Goal: Transaction & Acquisition: Purchase product/service

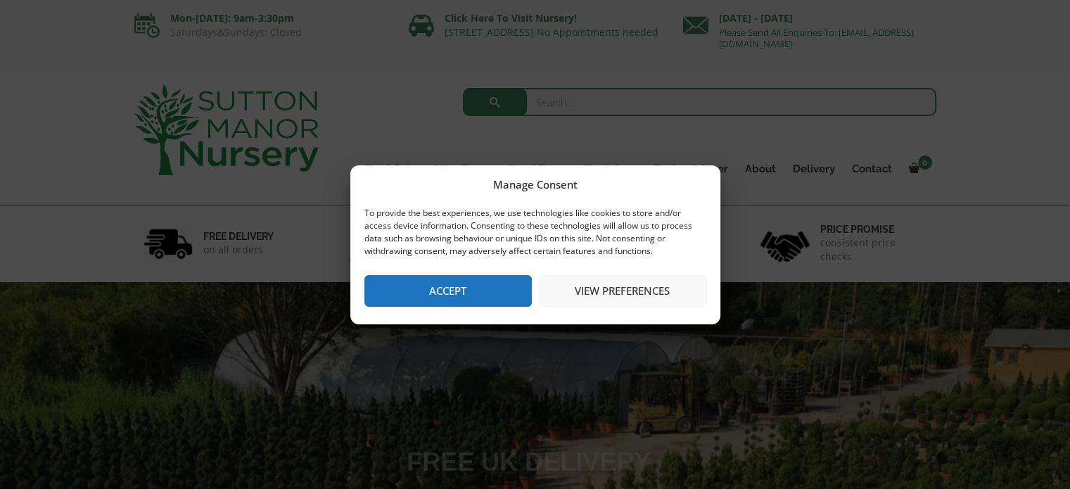
click at [464, 286] on button "Accept" at bounding box center [447, 291] width 167 height 32
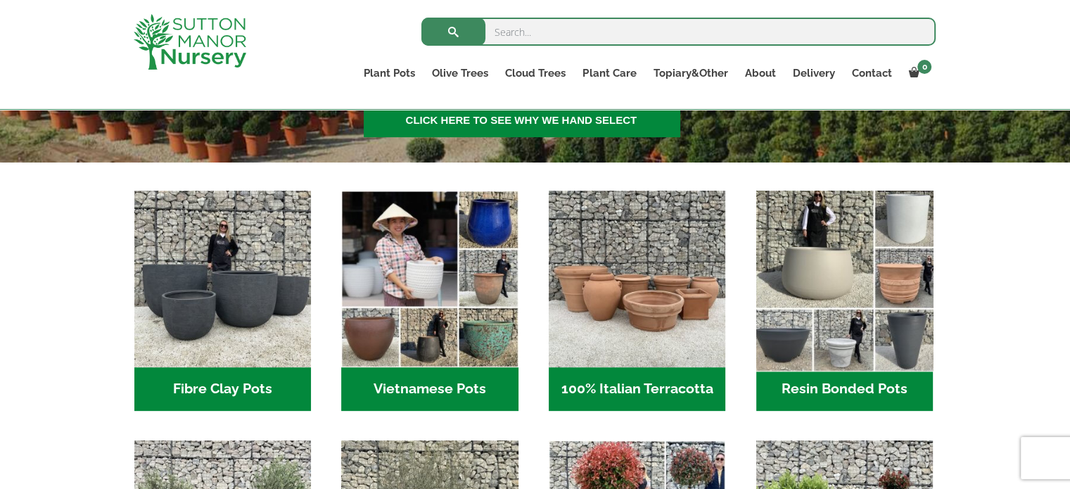
scroll to position [422, 0]
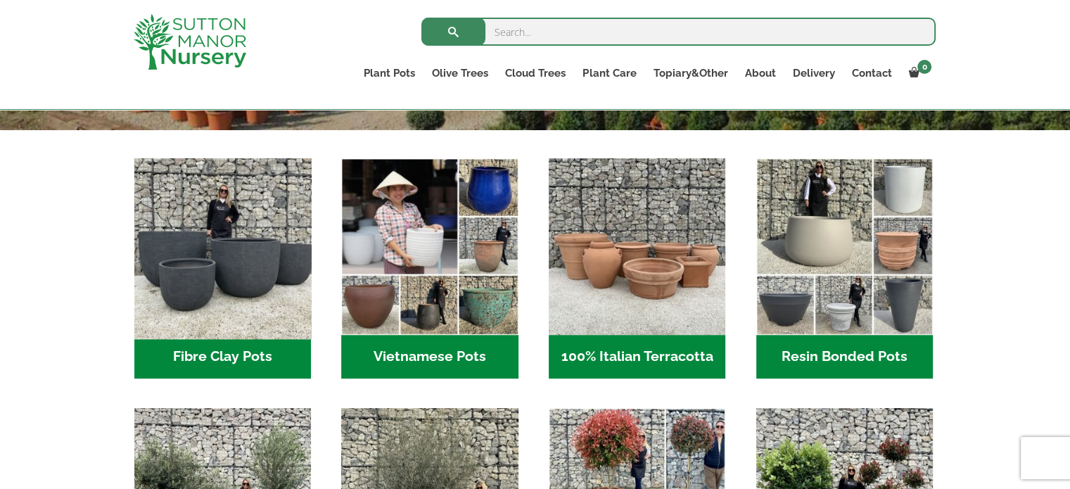
click at [224, 306] on img "Visit product category Fibre Clay Pots" at bounding box center [222, 247] width 186 height 186
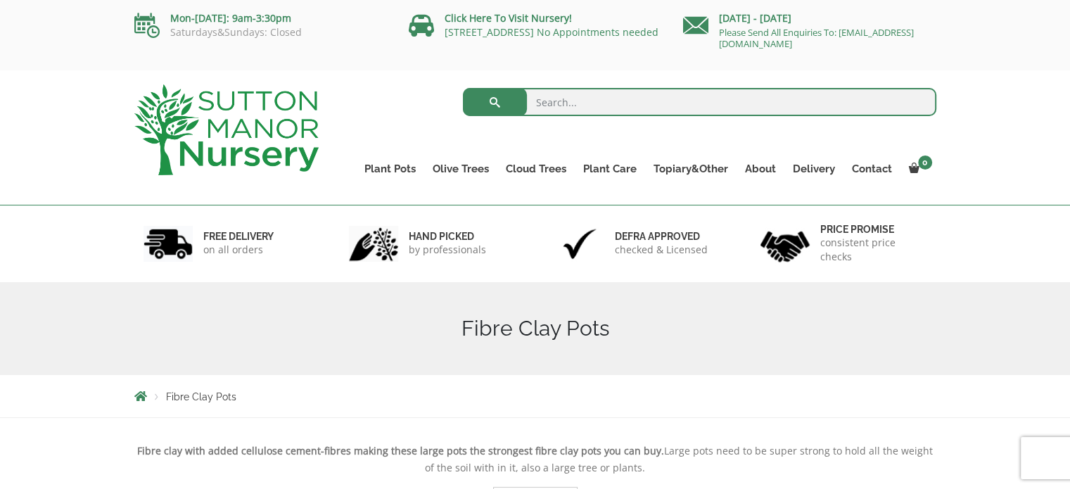
click at [378, 137] on ul "Plant Pots Resin Bonded Pots The Amalfi Pots The Milan Pots The Capri Pots The …" at bounding box center [646, 159] width 580 height 64
click at [458, 142] on ul "Plant Pots Resin Bonded Pots The Amalfi Pots The Milan Pots The Capri Pots The …" at bounding box center [646, 159] width 580 height 64
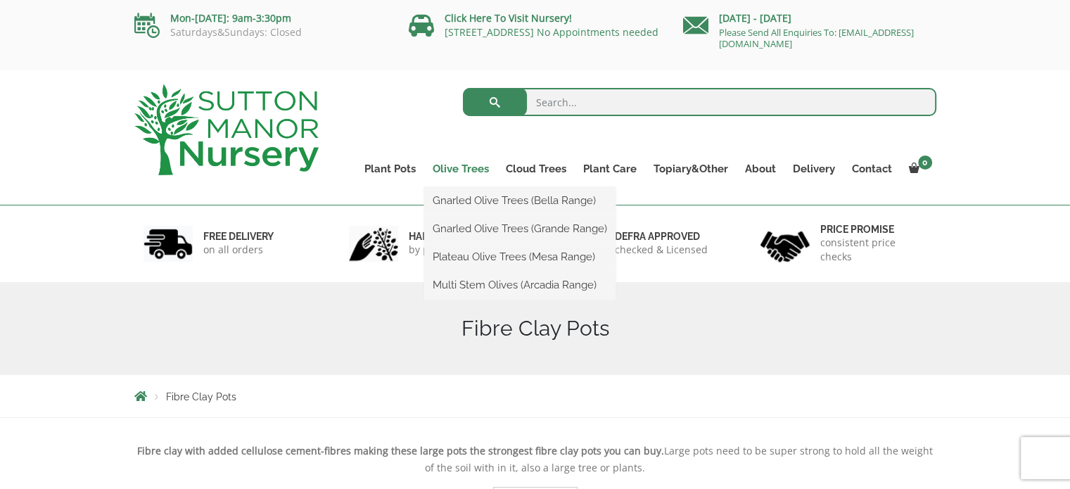
click at [461, 167] on link "Olive Trees" at bounding box center [460, 169] width 73 height 20
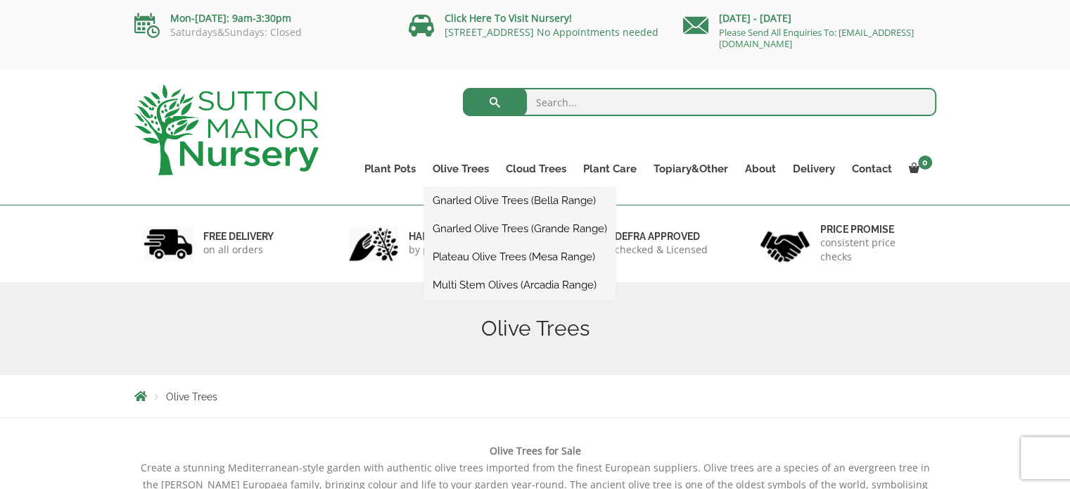
click at [496, 224] on link "Gnarled Olive Trees (Grande Range)" at bounding box center [519, 228] width 191 height 21
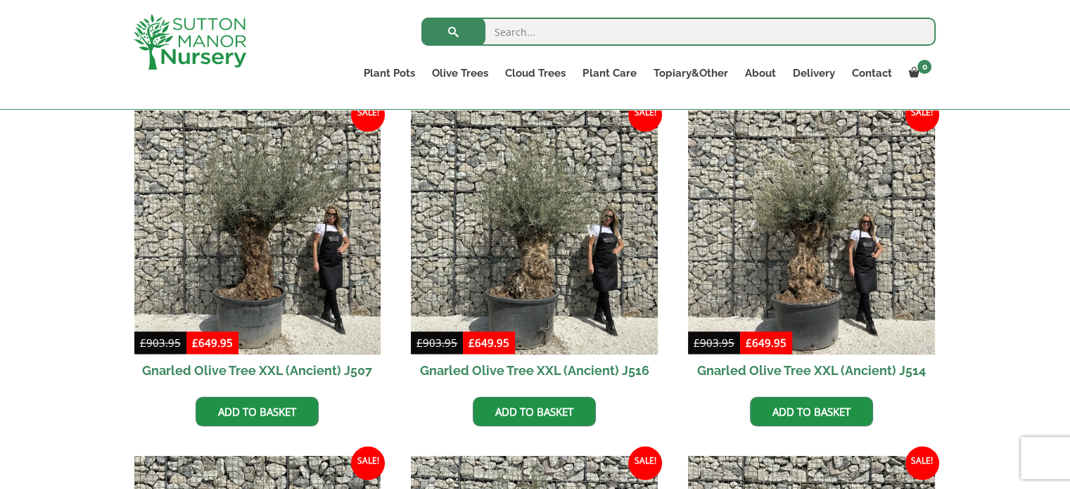
scroll to position [1406, 0]
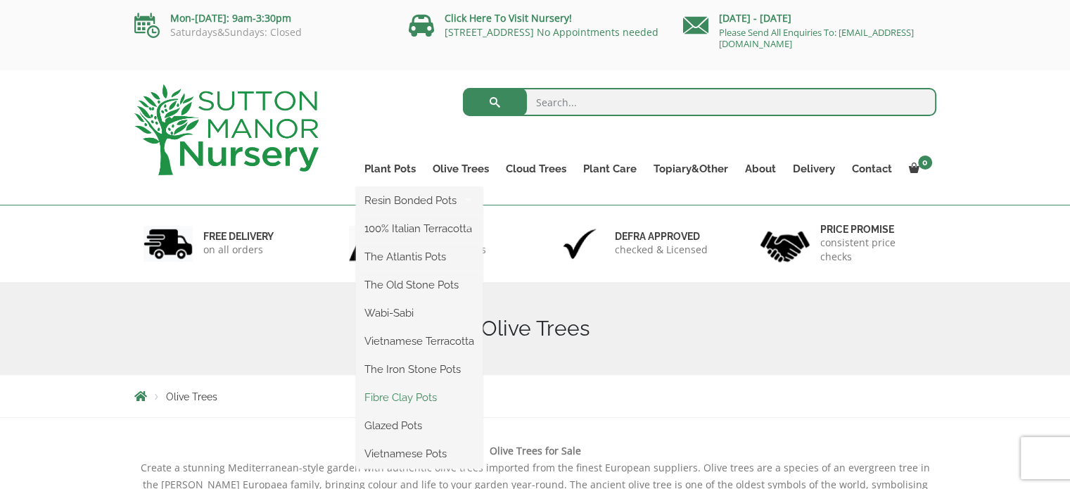
click at [395, 392] on link "Fibre Clay Pots" at bounding box center [419, 397] width 127 height 21
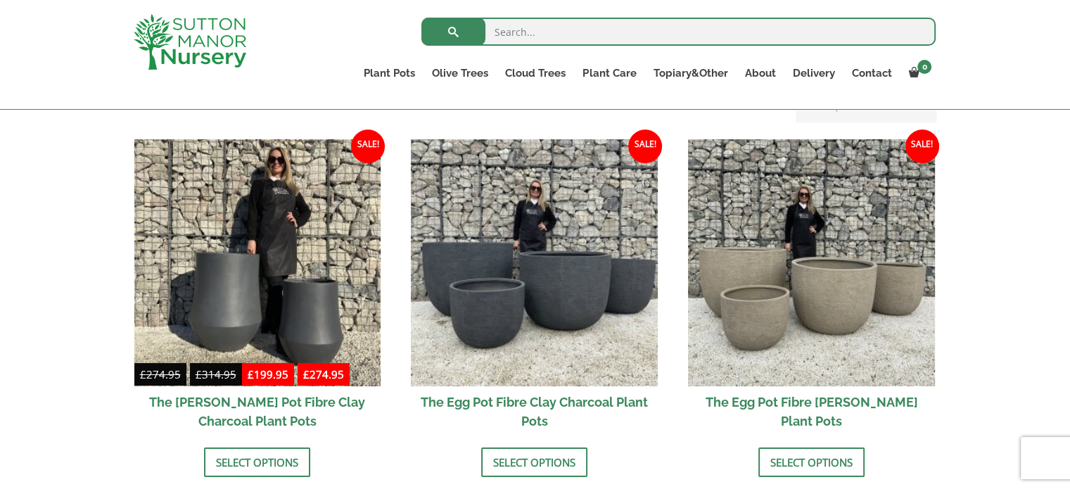
scroll to position [422, 0]
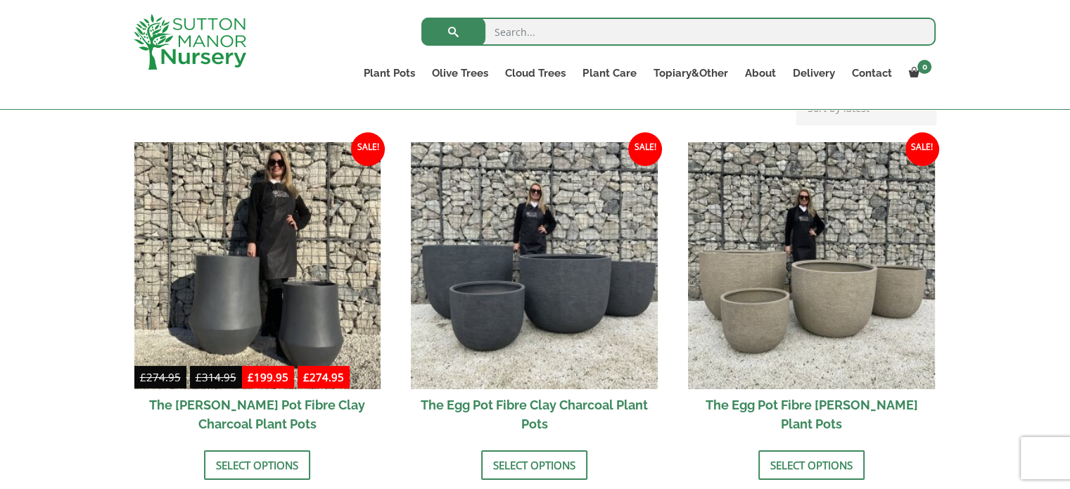
click at [810, 410] on h2 "The Egg Pot Fibre [PERSON_NAME] Plant Pots" at bounding box center [811, 414] width 247 height 51
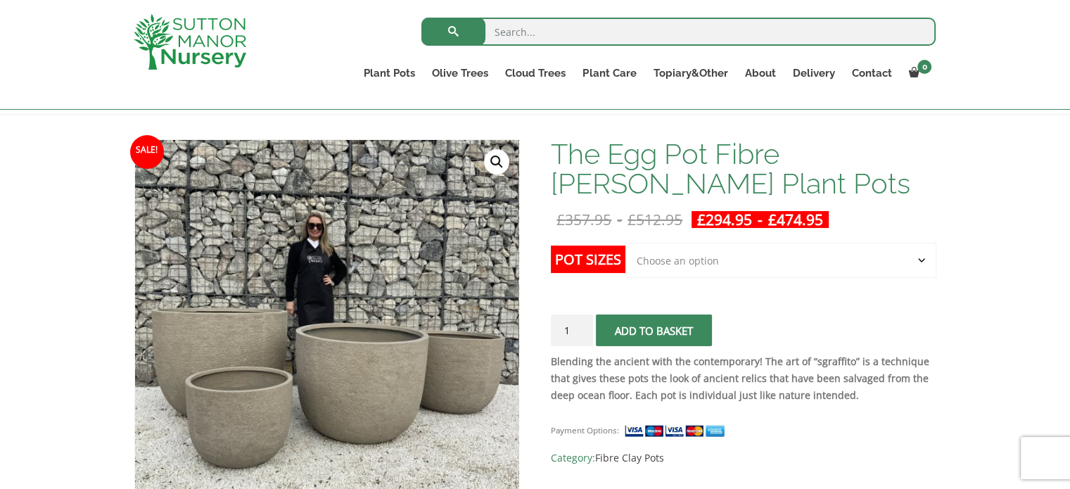
scroll to position [211, 0]
